Goal: Information Seeking & Learning: Learn about a topic

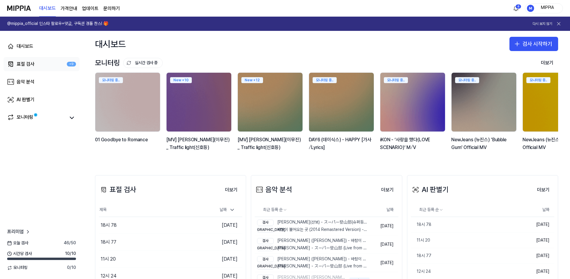
click at [28, 62] on div "표절 검사" at bounding box center [26, 64] width 18 height 7
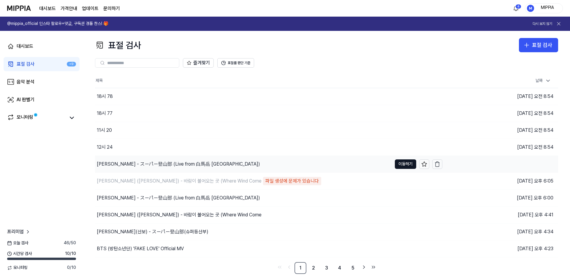
click at [163, 169] on div "[PERSON_NAME] - スーパー登山部 (Live from 白馬岳 [GEOGRAPHIC_DATA])" at bounding box center [243, 164] width 297 height 17
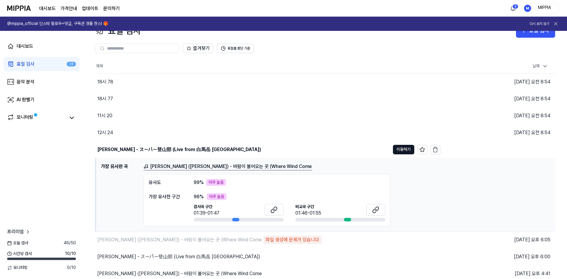
scroll to position [15, 0]
click at [402, 147] on button "이동하기" at bounding box center [403, 148] width 21 height 9
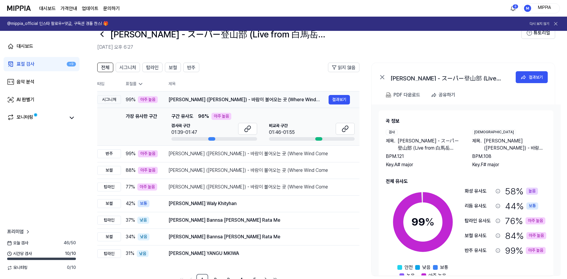
scroll to position [17, 0]
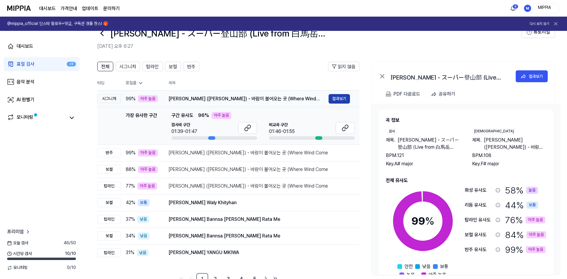
click at [346, 96] on button "결과보기" at bounding box center [339, 98] width 21 height 9
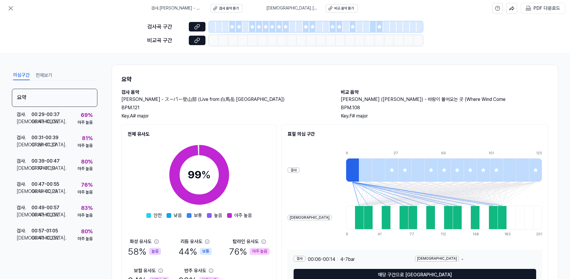
click at [233, 30] on div at bounding box center [232, 26] width 7 height 11
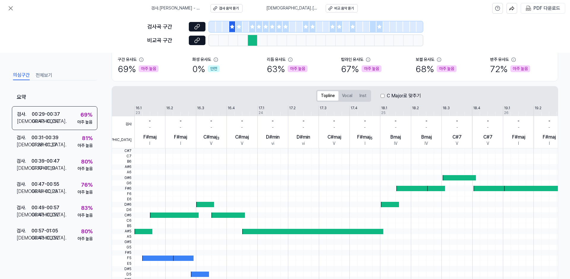
scroll to position [58, 0]
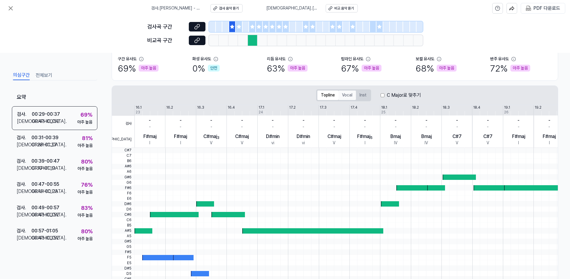
click at [349, 92] on button "Vocal" at bounding box center [347, 94] width 18 height 9
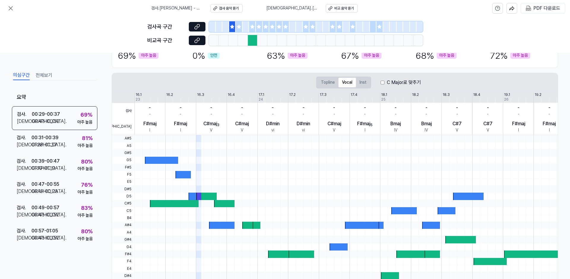
scroll to position [65, 0]
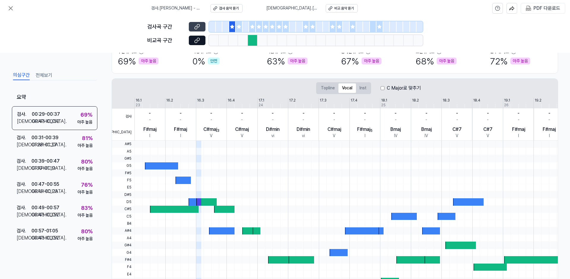
click at [190, 25] on button at bounding box center [197, 26] width 17 height 9
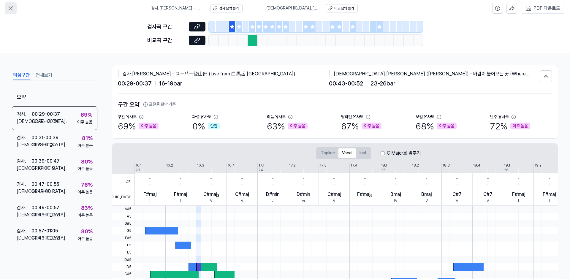
click at [10, 8] on icon at bounding box center [11, 9] width 4 height 4
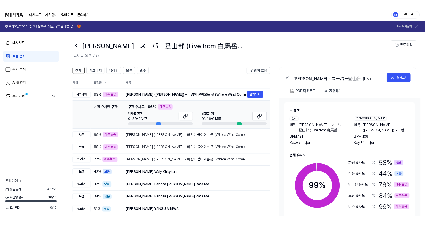
scroll to position [17, 0]
